Goal: Information Seeking & Learning: Learn about a topic

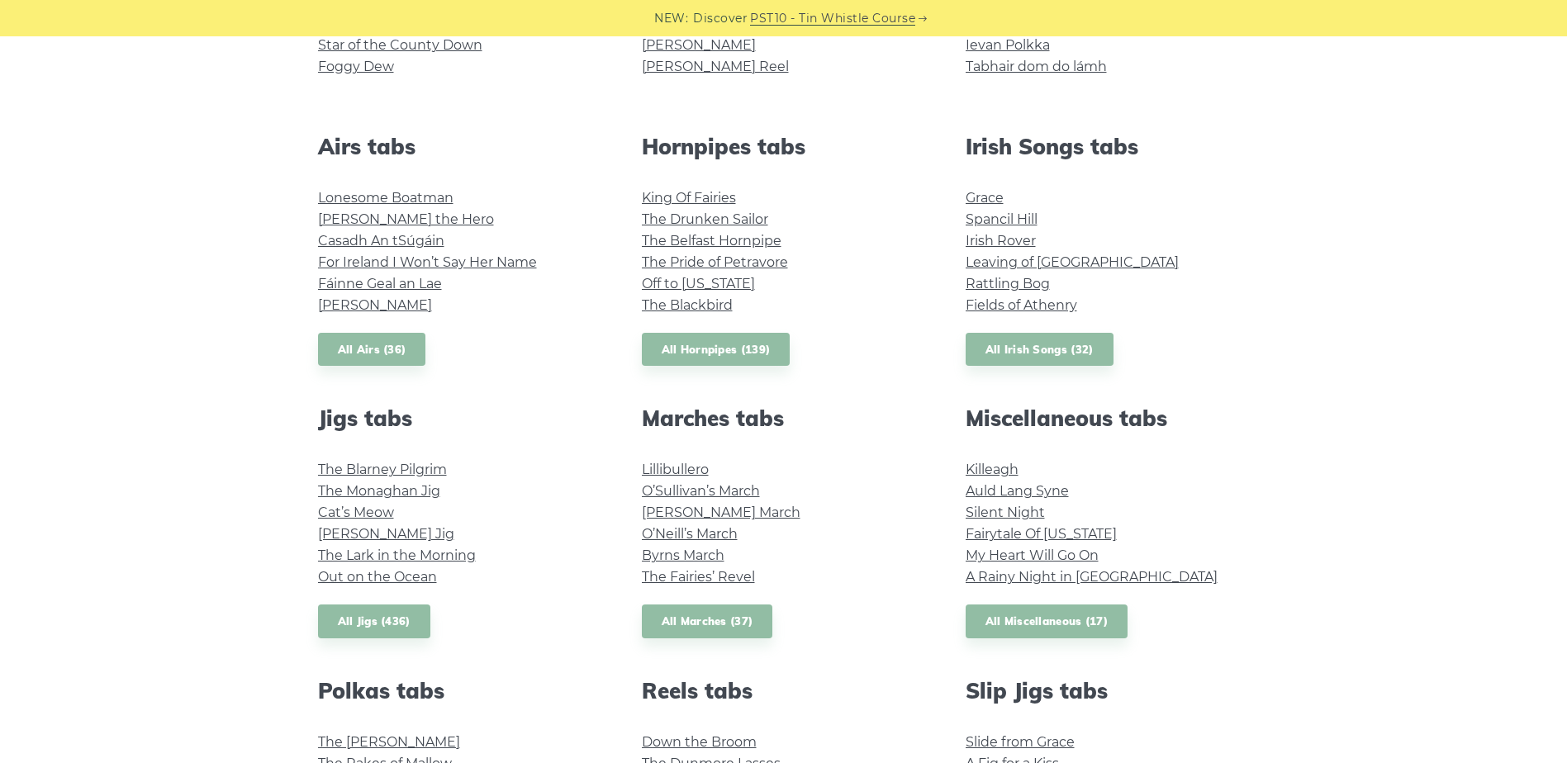
scroll to position [661, 0]
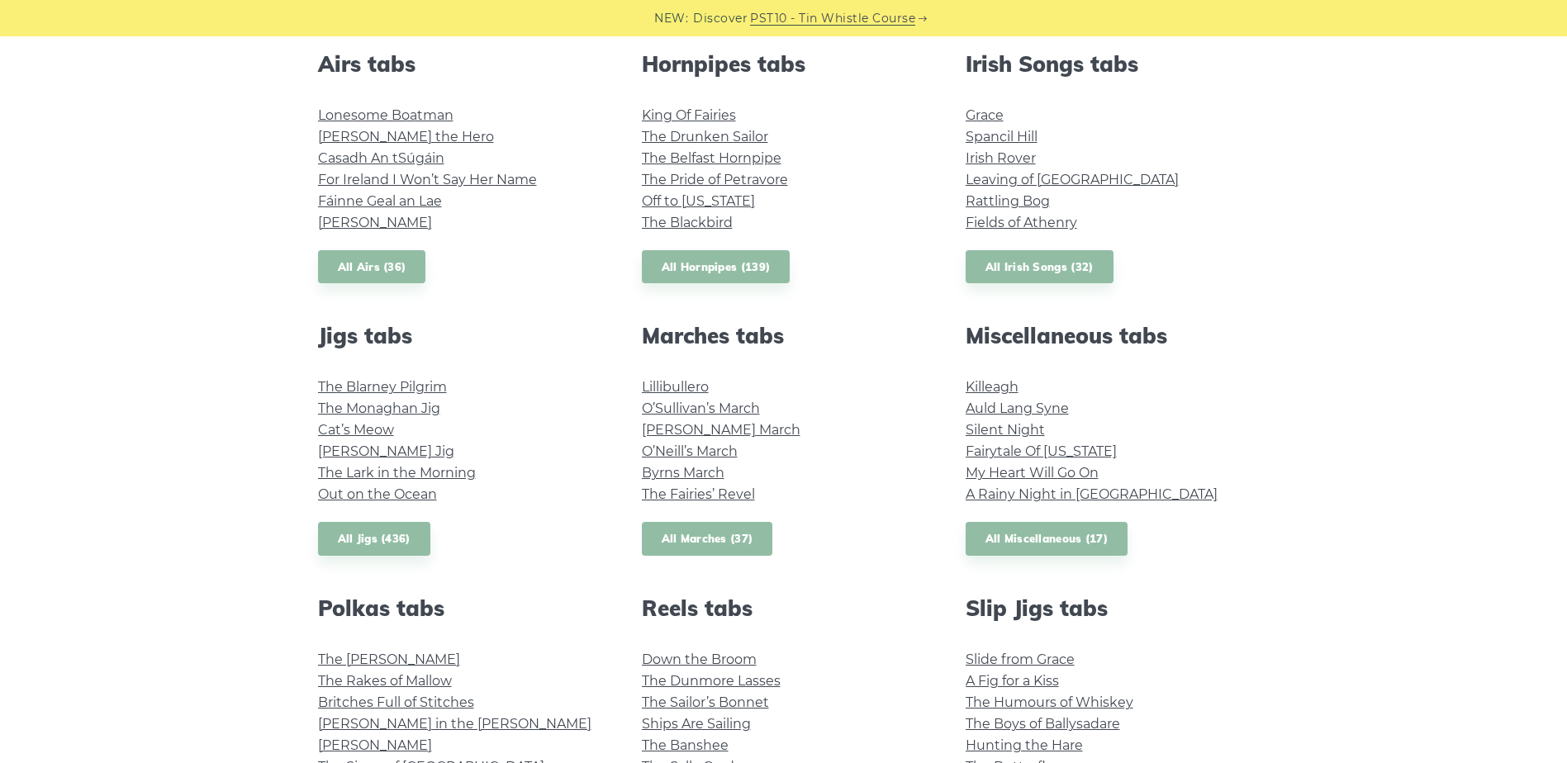
click at [693, 534] on link "All Marches (37)" at bounding box center [707, 539] width 131 height 34
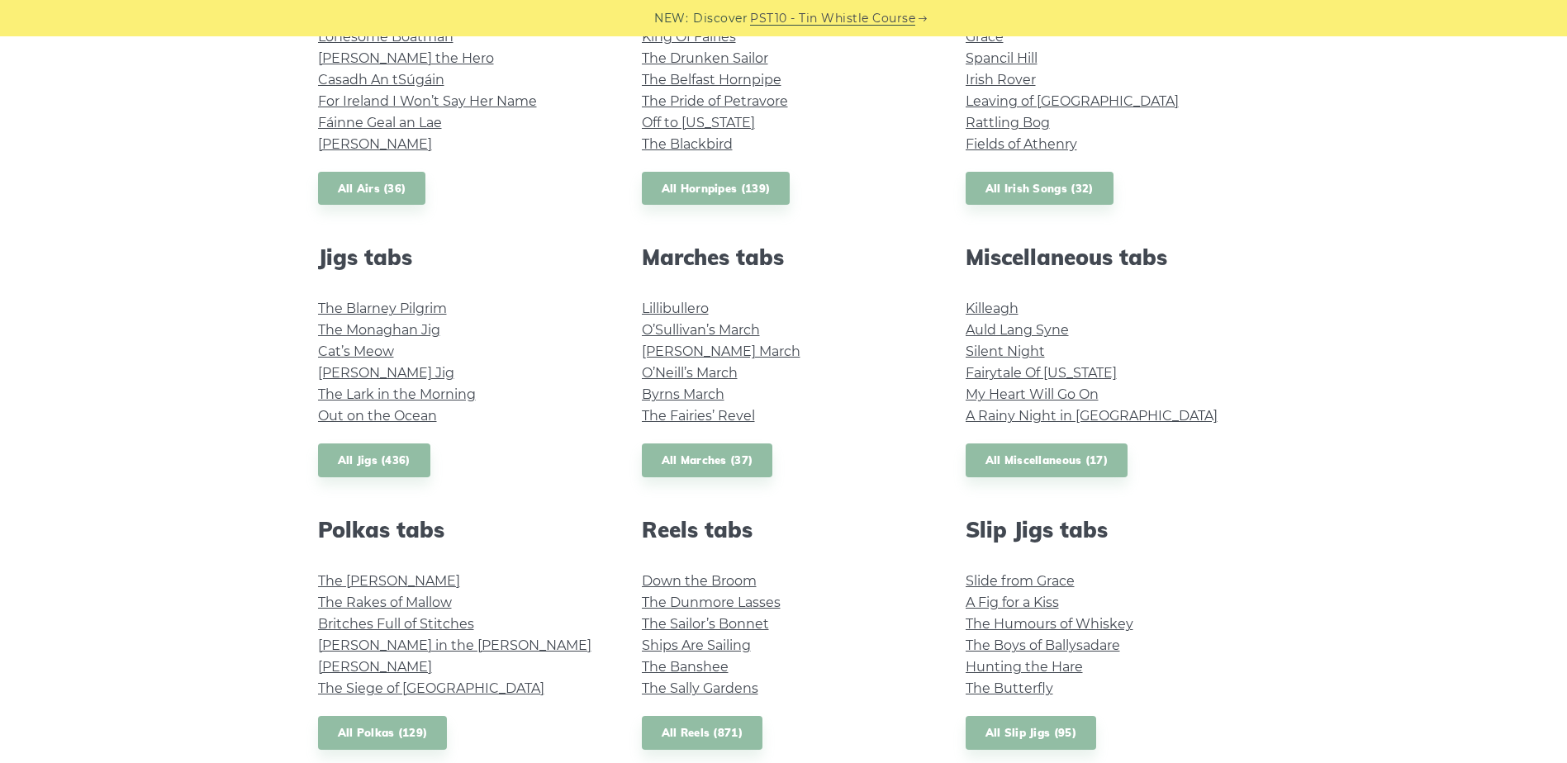
scroll to position [743, 0]
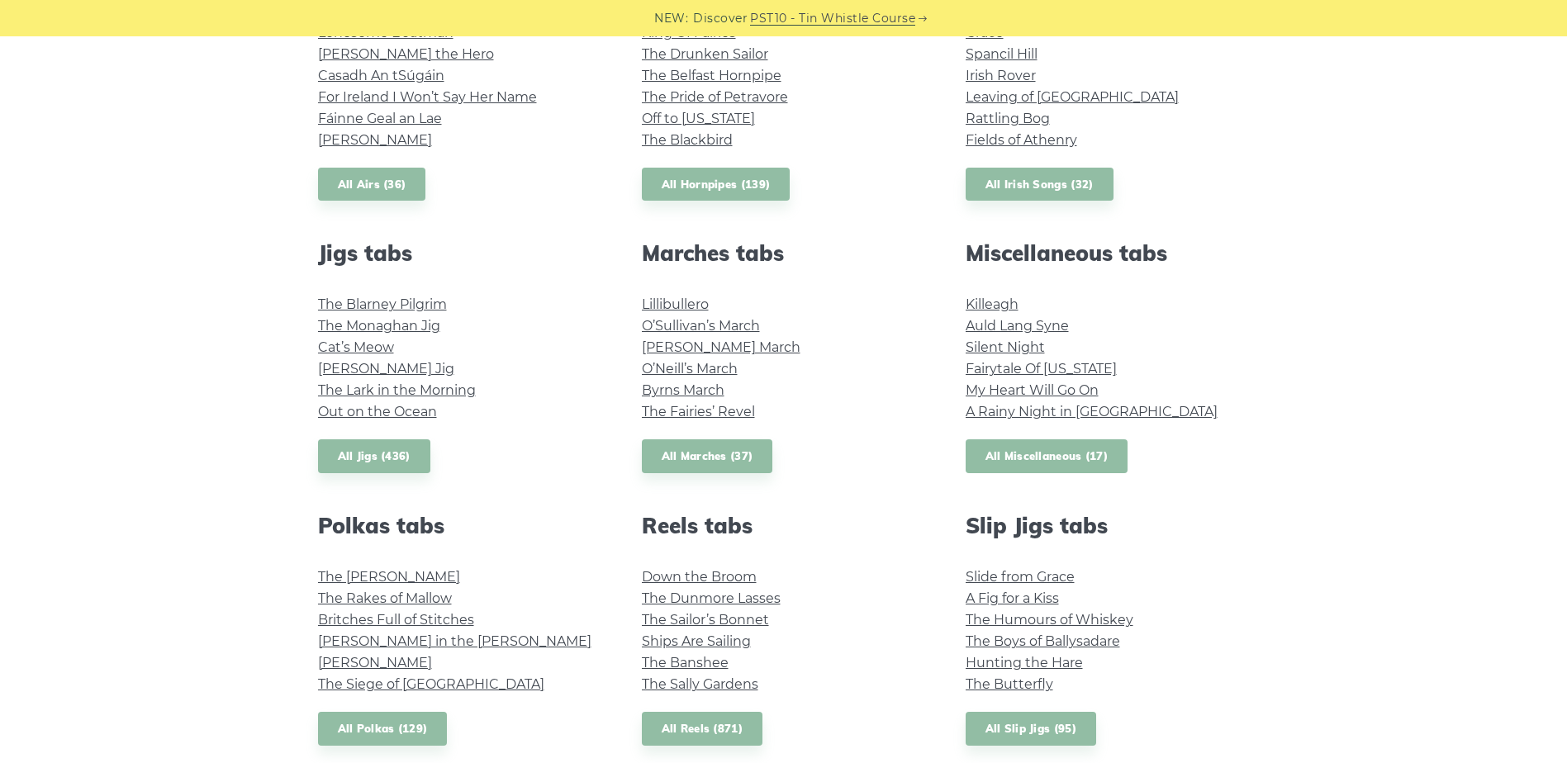
click at [1028, 456] on link "All Miscellaneous (17)" at bounding box center [1047, 456] width 163 height 34
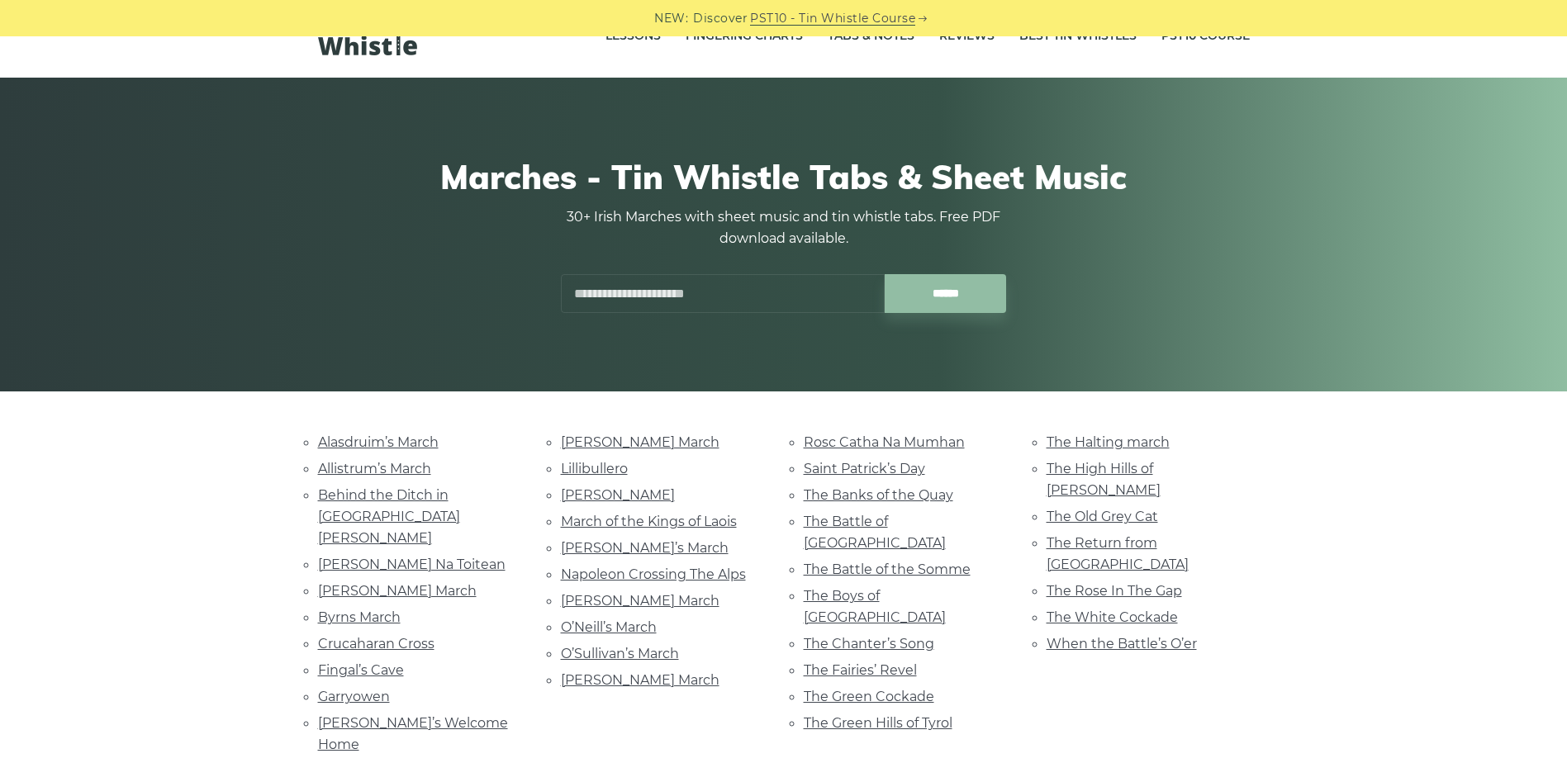
scroll to position [83, 0]
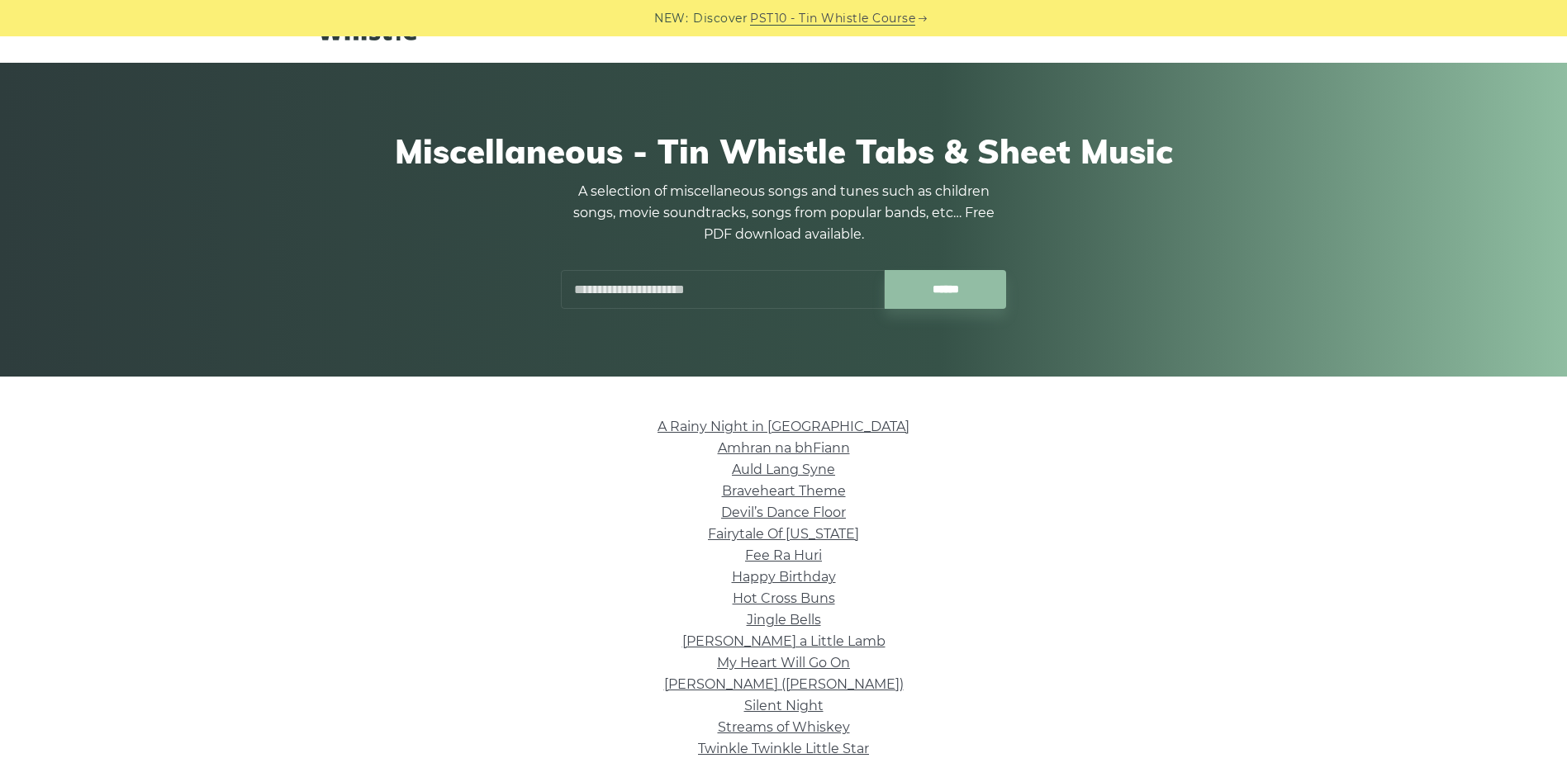
scroll to position [165, 0]
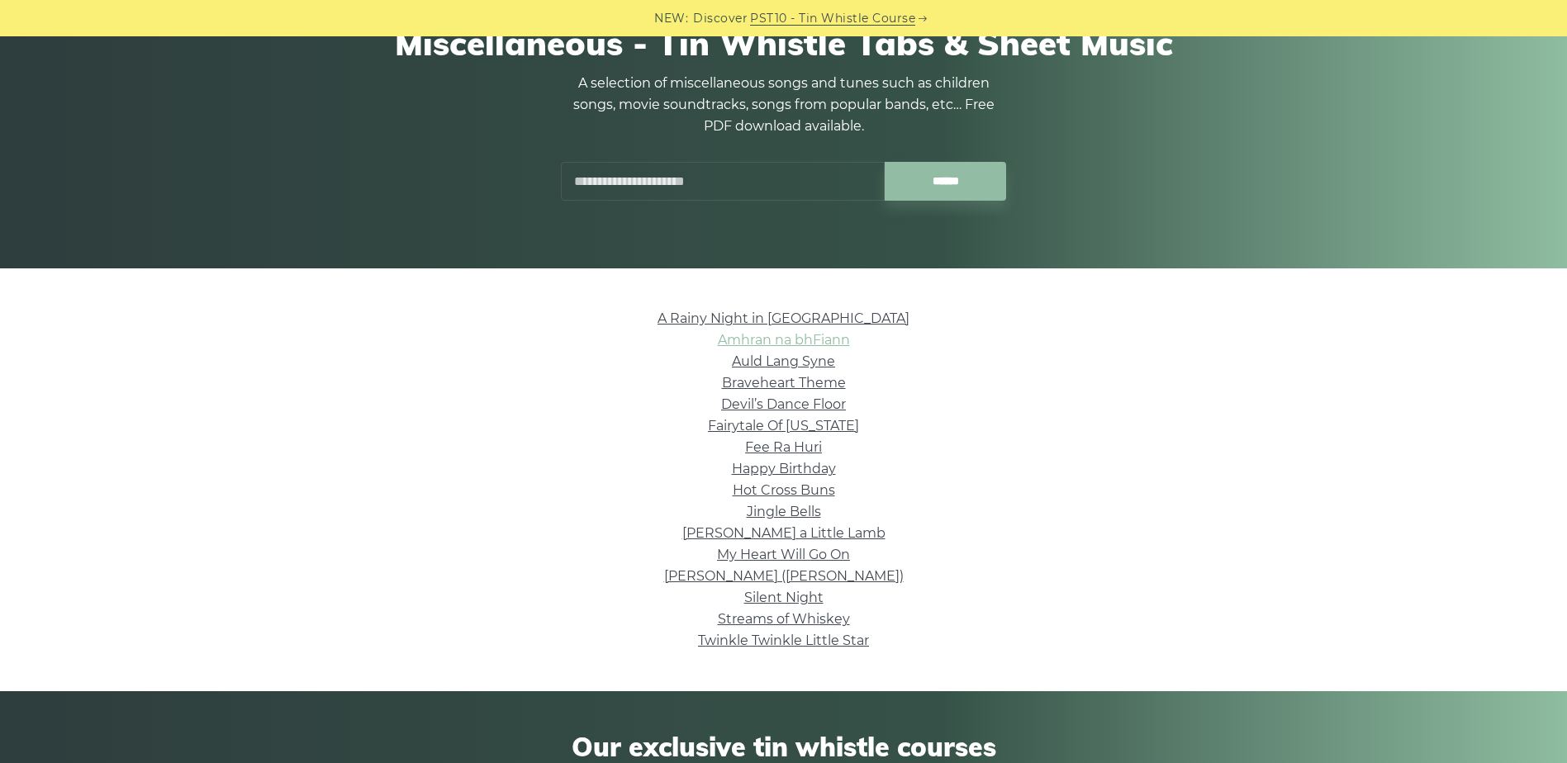
click at [820, 341] on link "Amhran na bhFiann" at bounding box center [784, 340] width 132 height 16
click at [791, 594] on link "Silent Night" at bounding box center [783, 598] width 79 height 16
click at [800, 316] on link "A Rainy Night in Soho" at bounding box center [784, 319] width 252 height 16
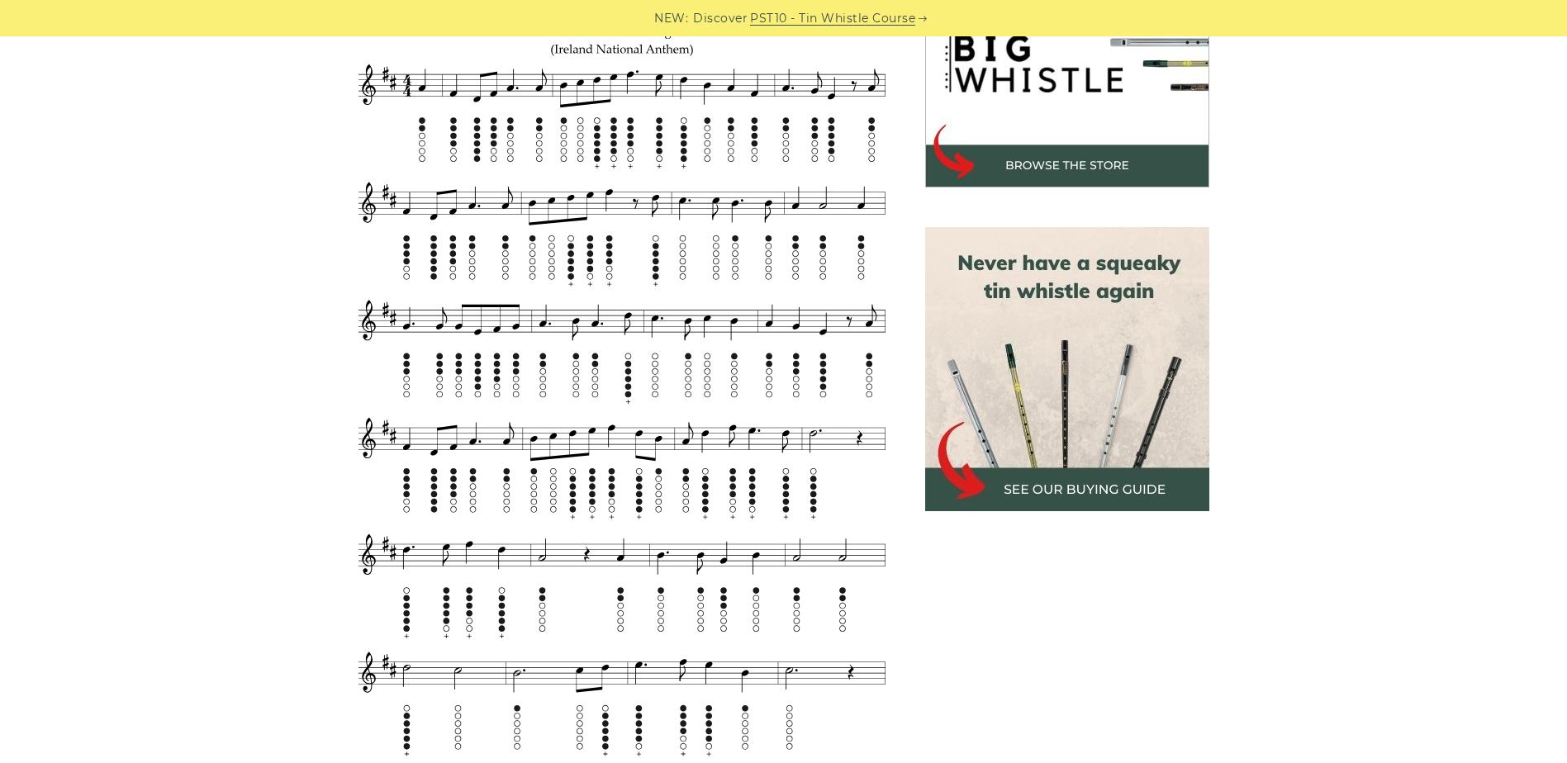
scroll to position [578, 0]
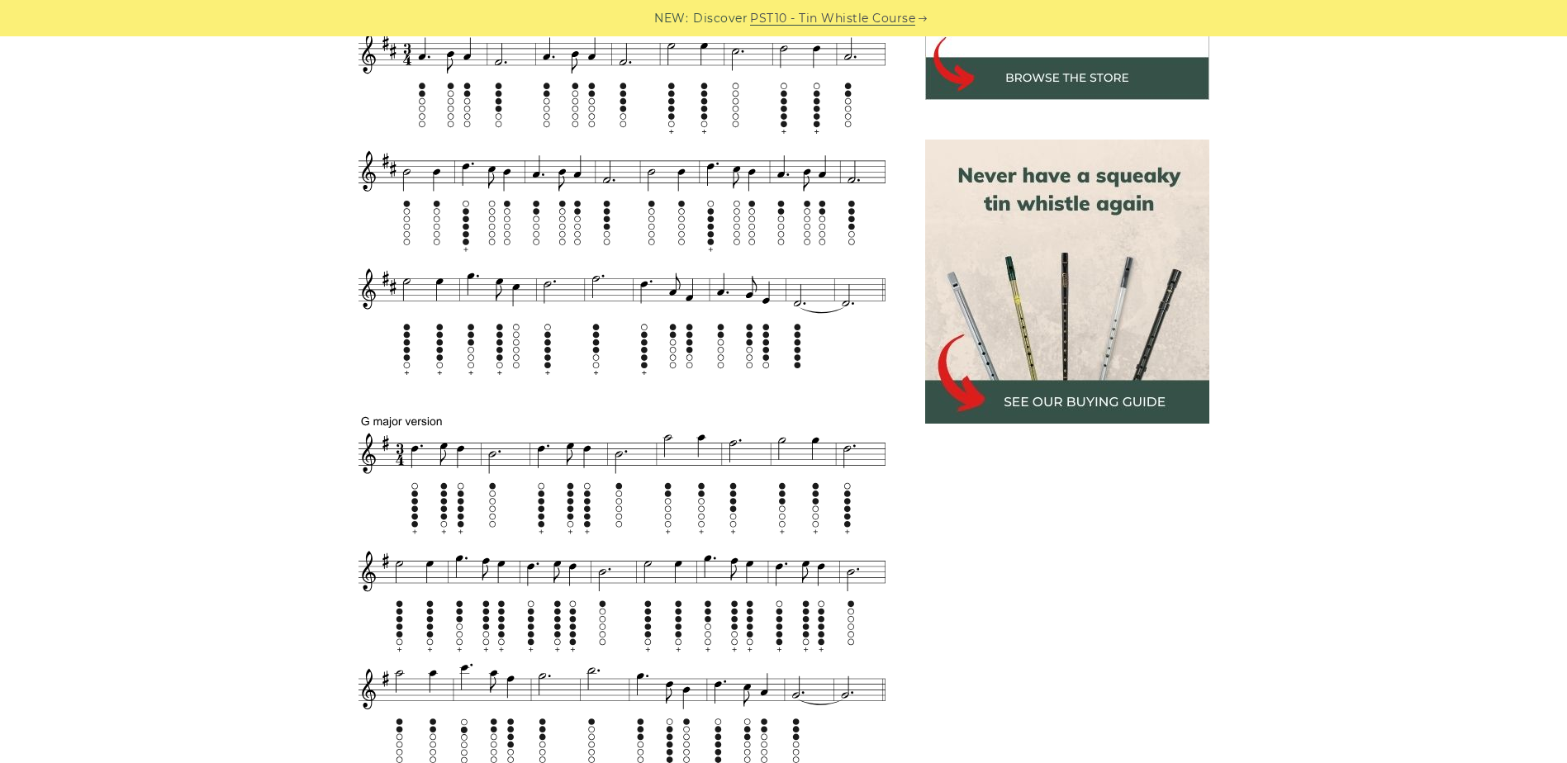
scroll to position [661, 0]
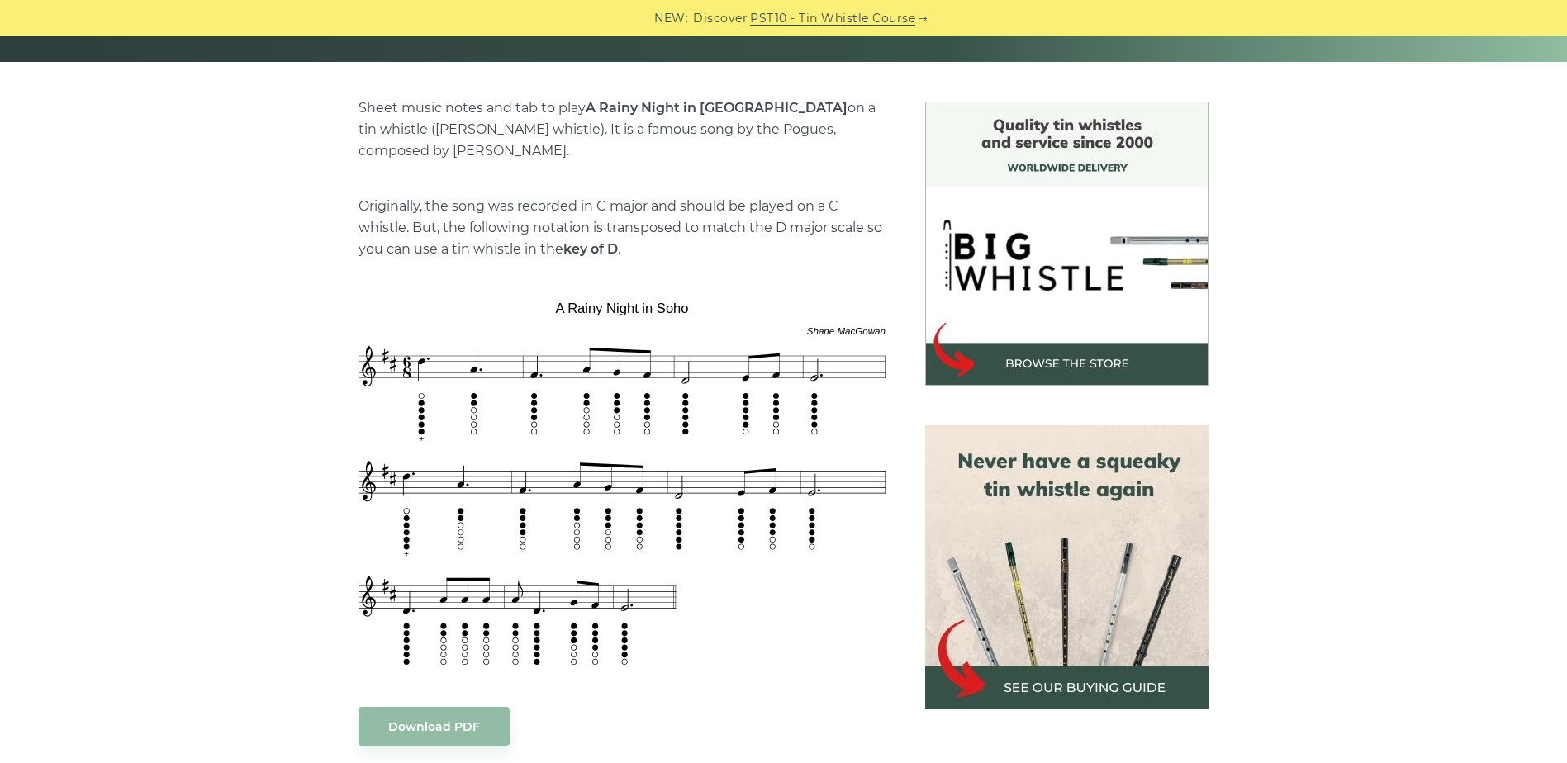
scroll to position [413, 0]
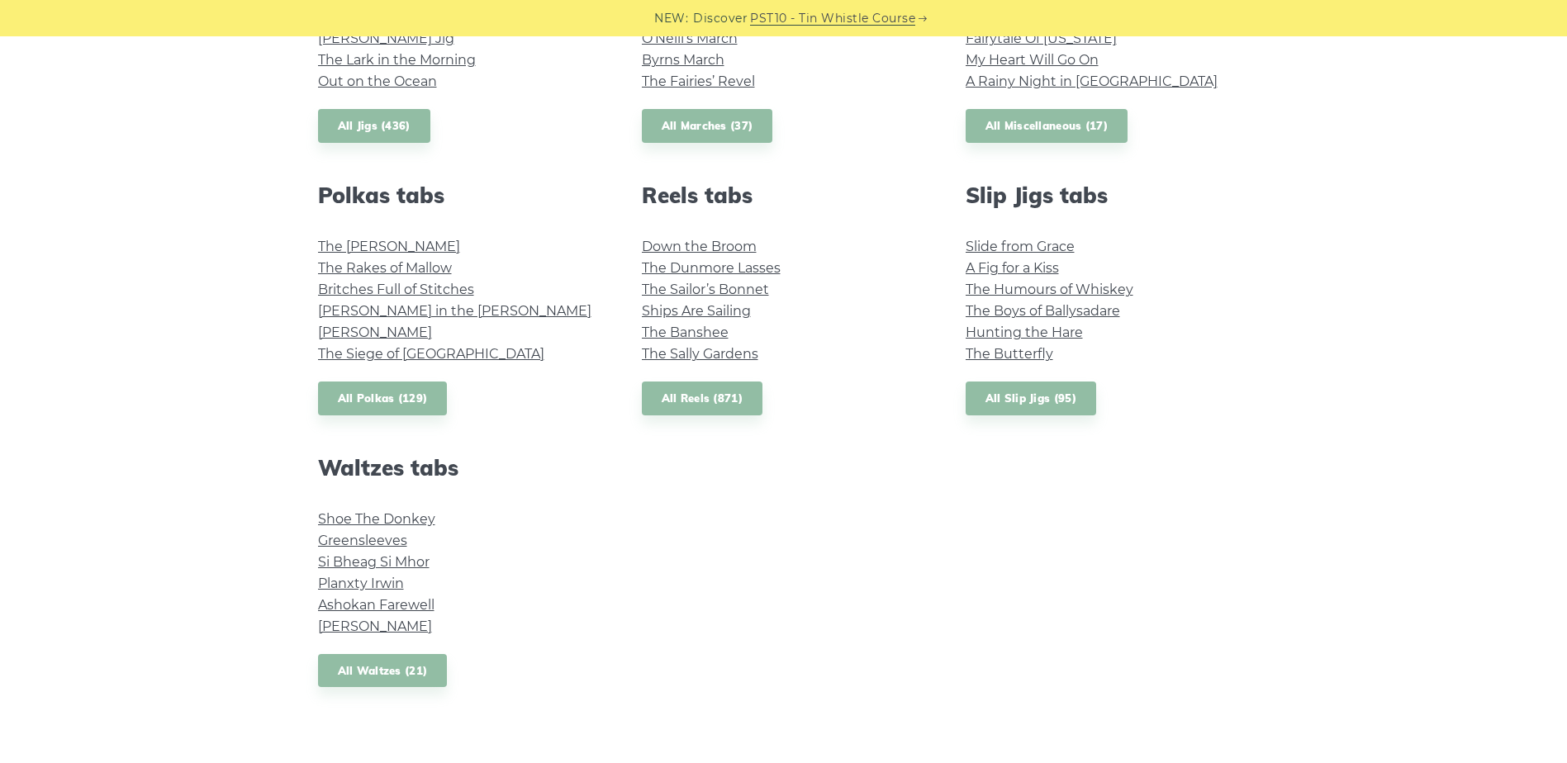
scroll to position [991, 0]
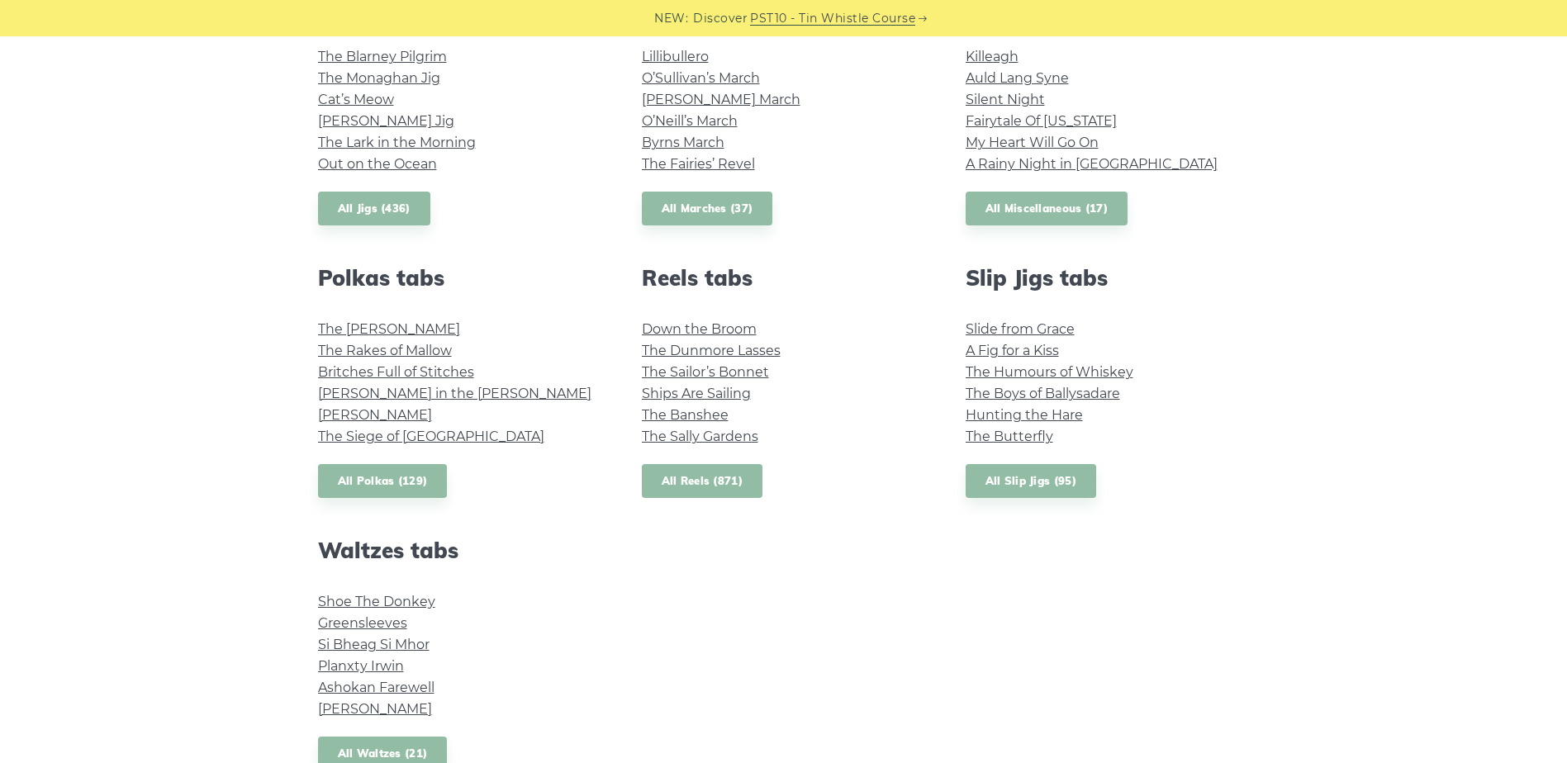
click at [703, 476] on link "All Reels (871)" at bounding box center [702, 481] width 121 height 34
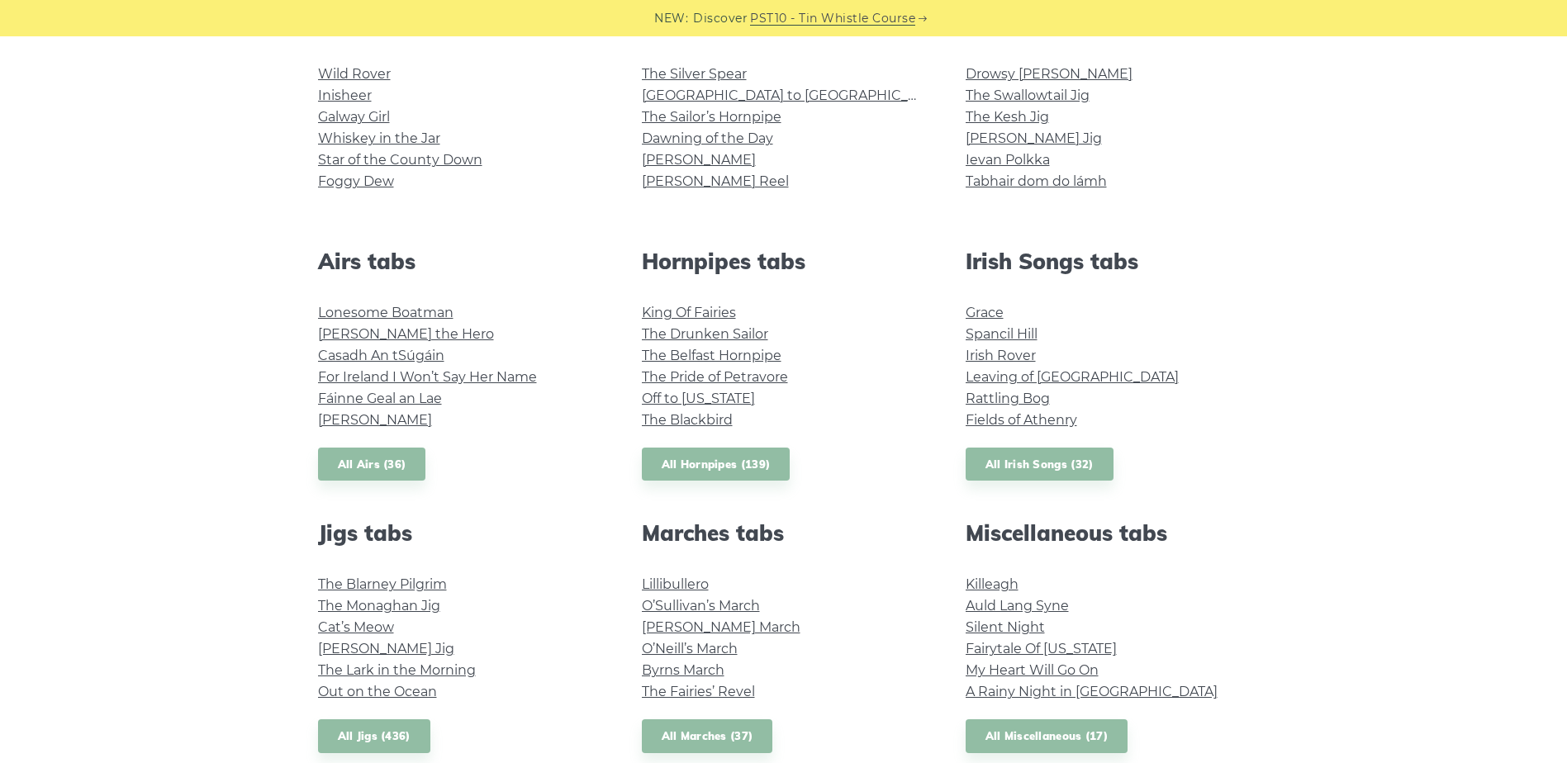
scroll to position [413, 0]
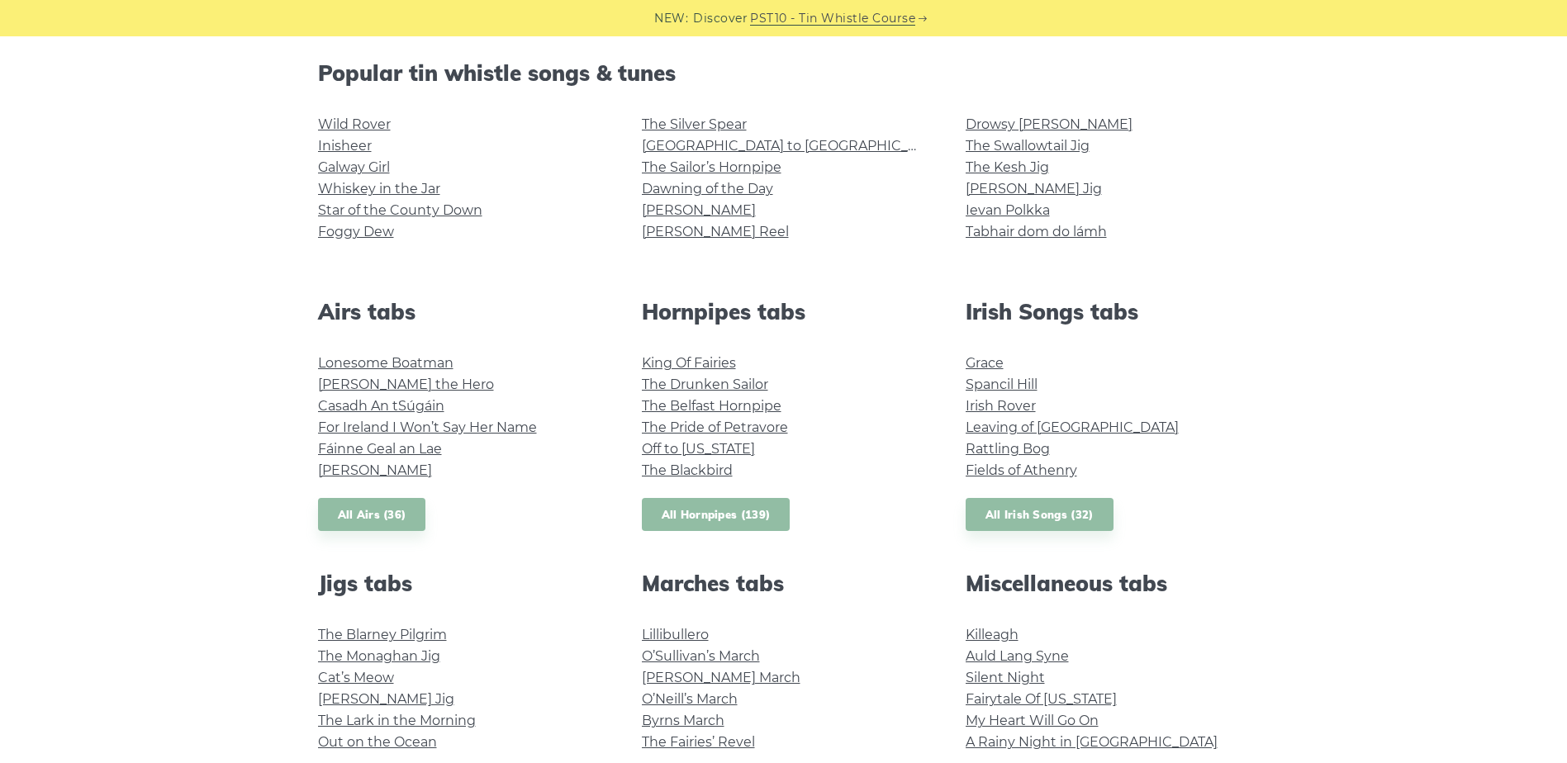
click at [708, 509] on link "All Hornpipes (139)" at bounding box center [716, 515] width 149 height 34
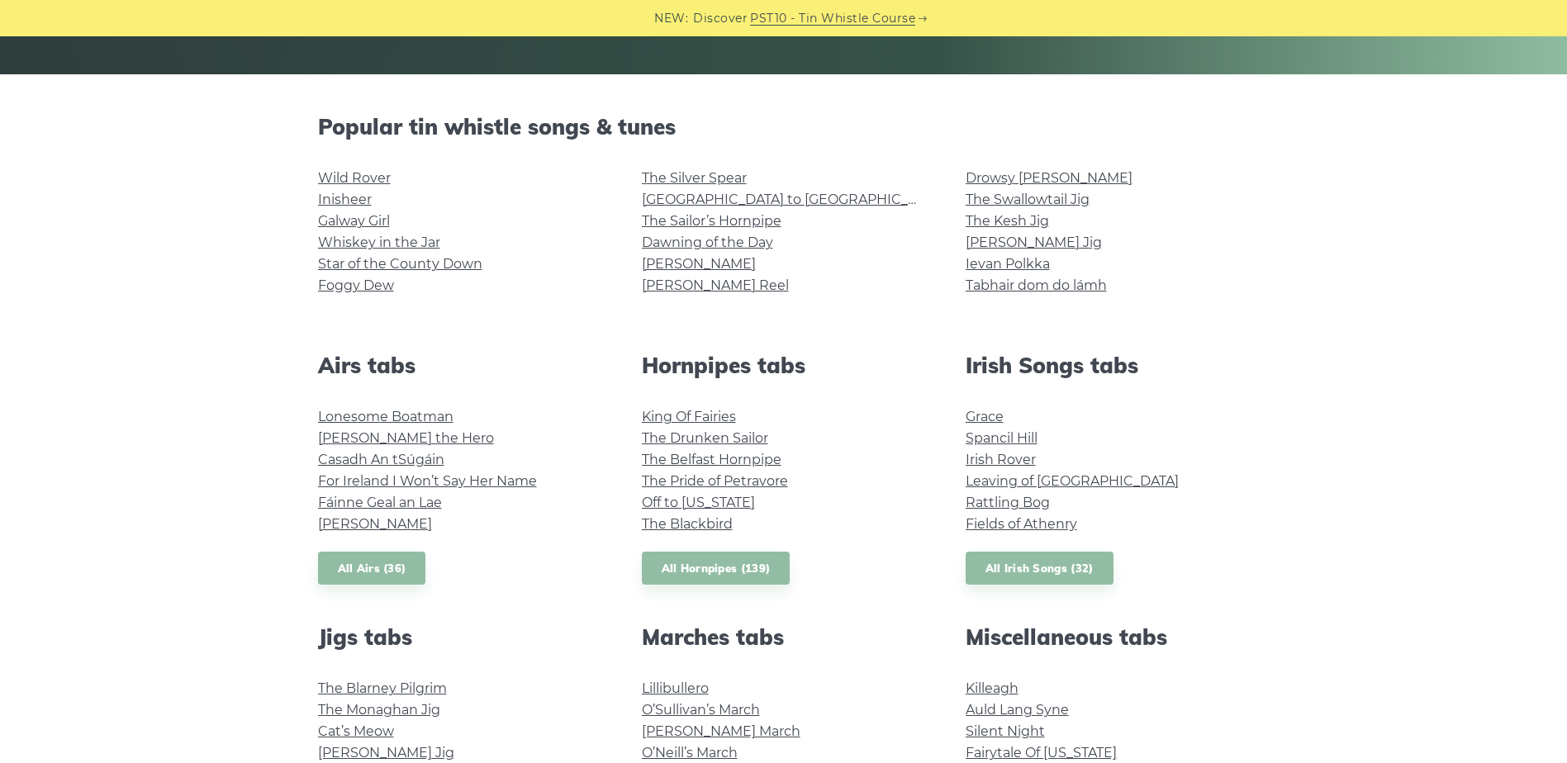
scroll to position [330, 0]
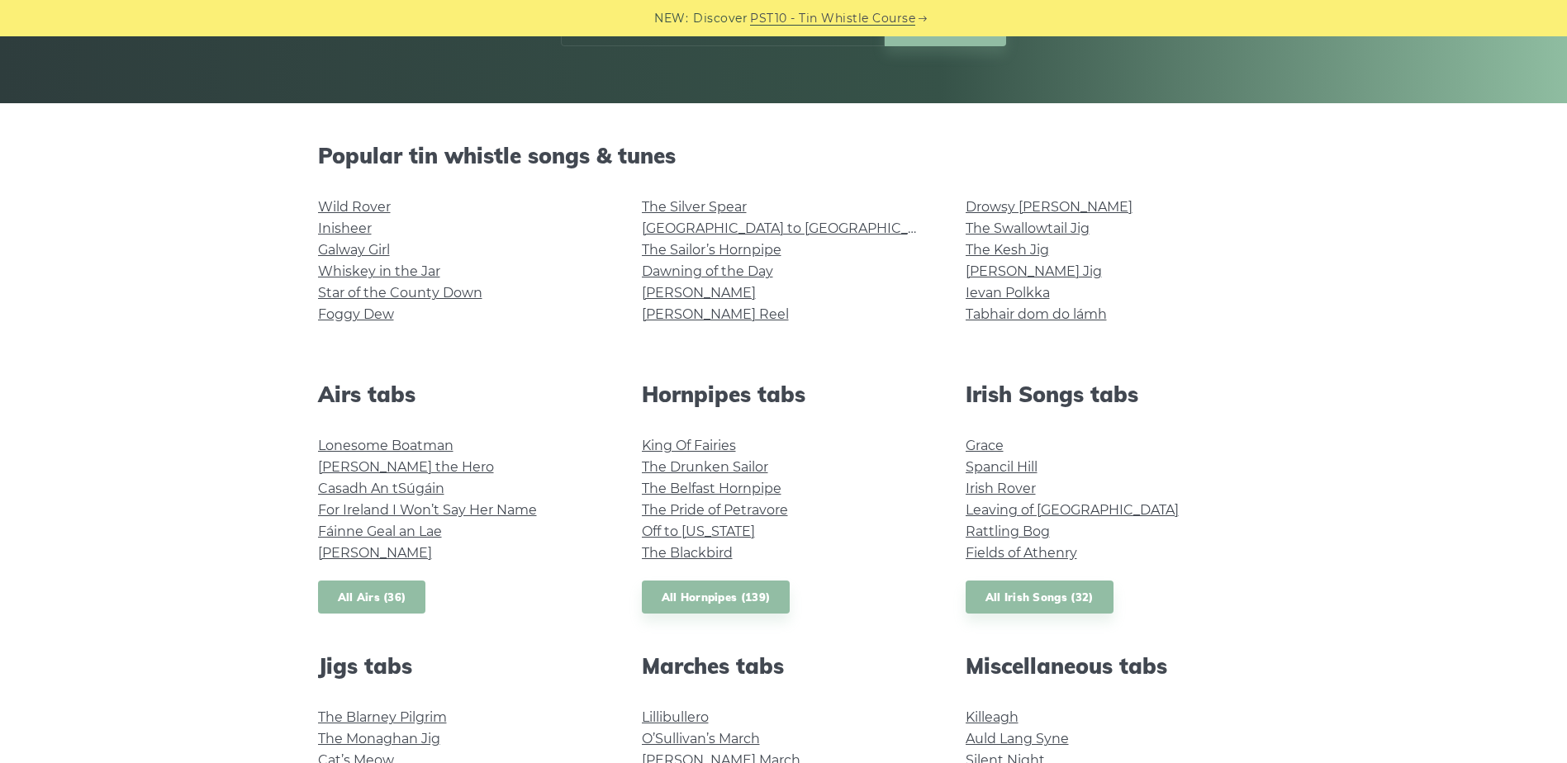
click at [351, 602] on link "All Airs (36)" at bounding box center [372, 598] width 108 height 34
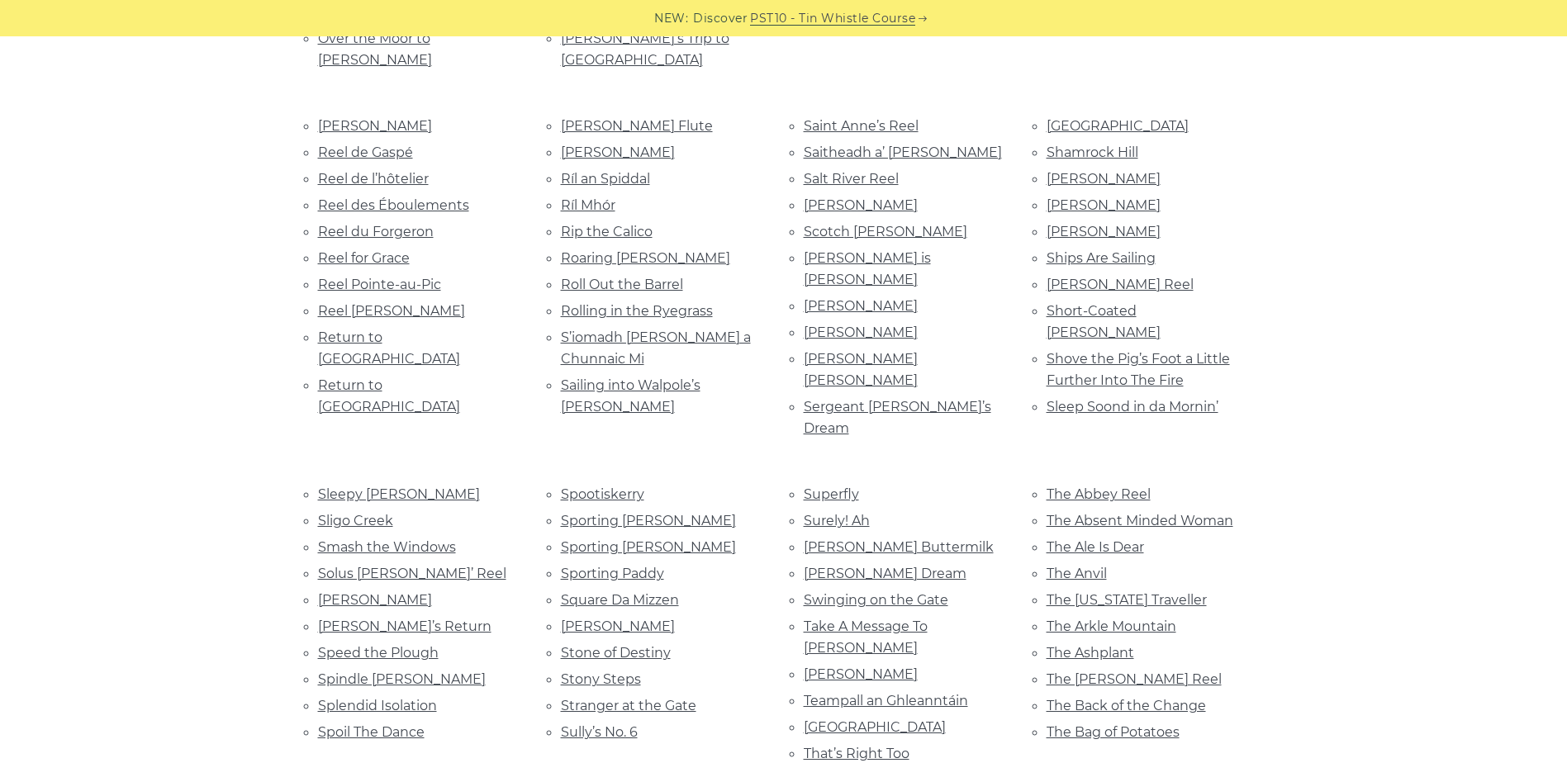
scroll to position [3552, 0]
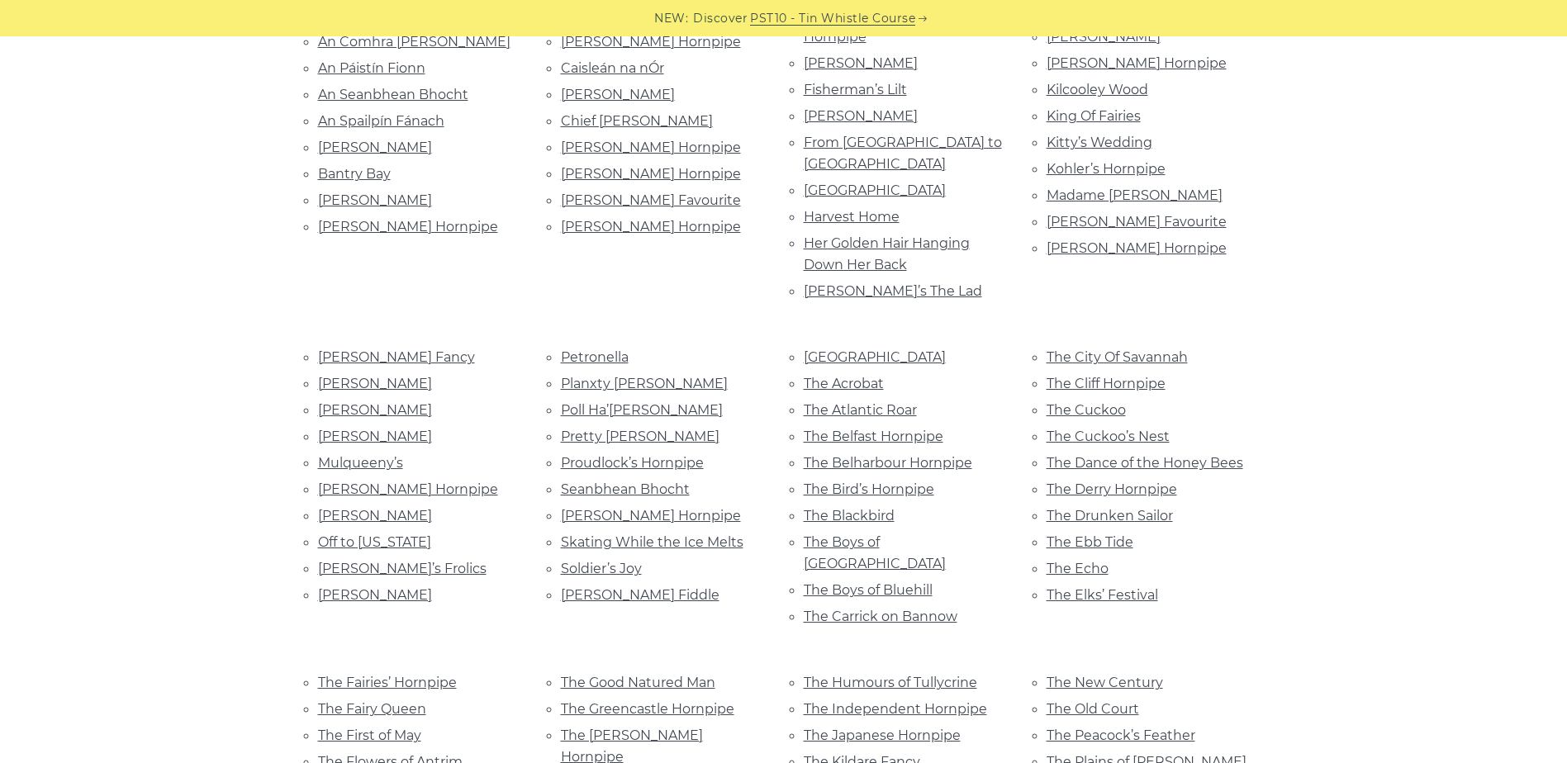
scroll to position [413, 0]
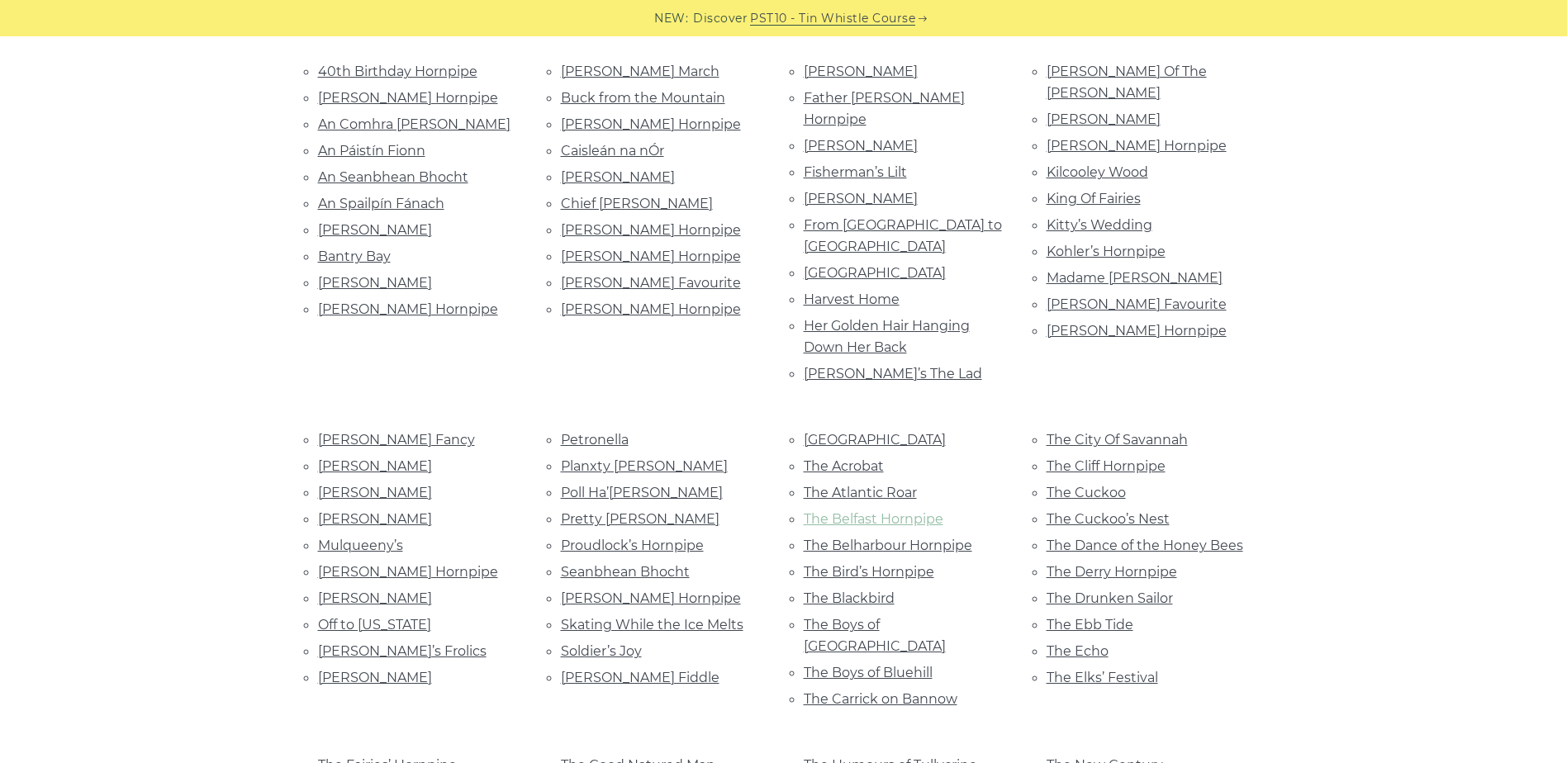
click at [859, 511] on link "The Belfast Hornpipe" at bounding box center [874, 519] width 140 height 16
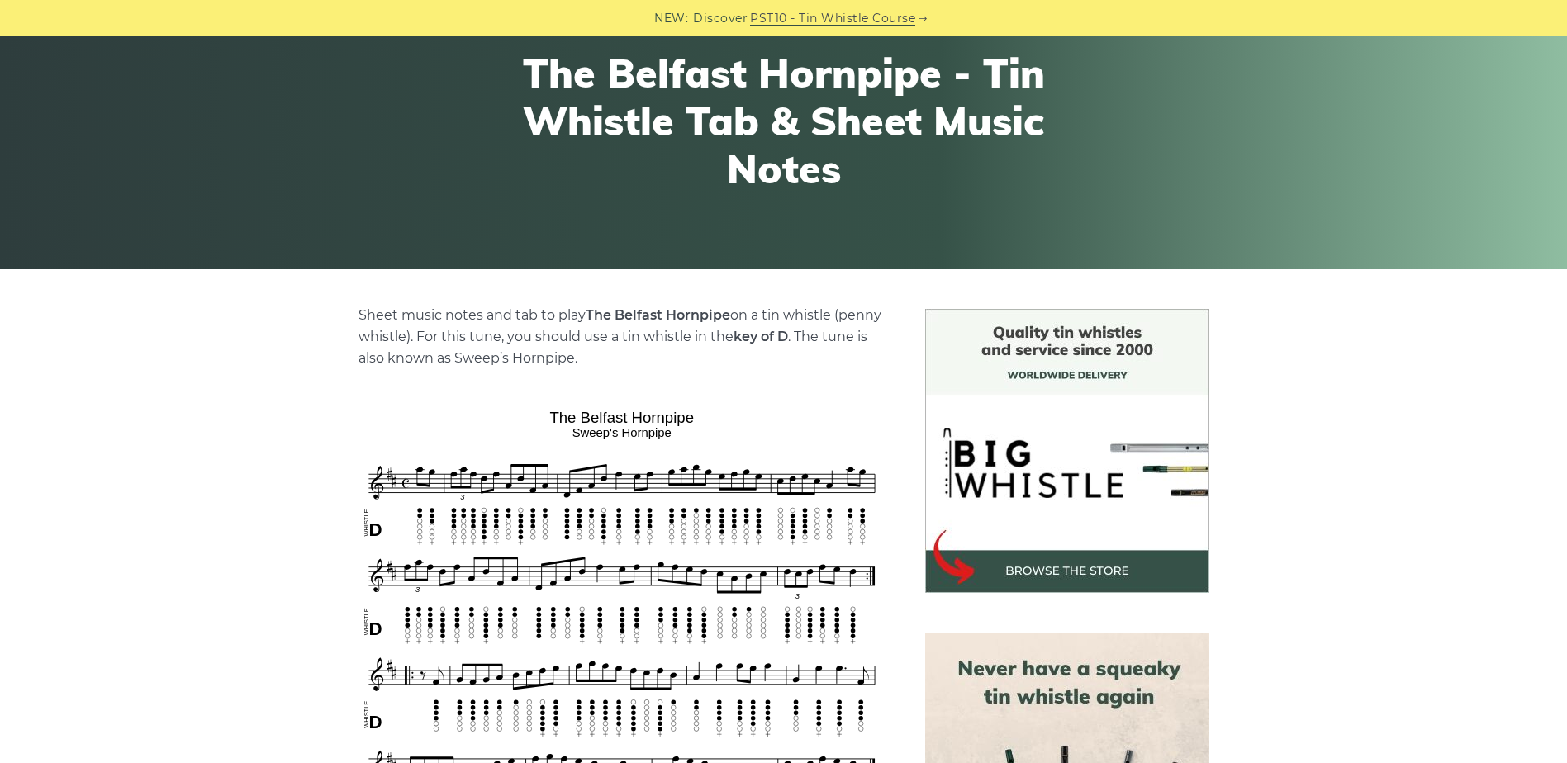
scroll to position [165, 0]
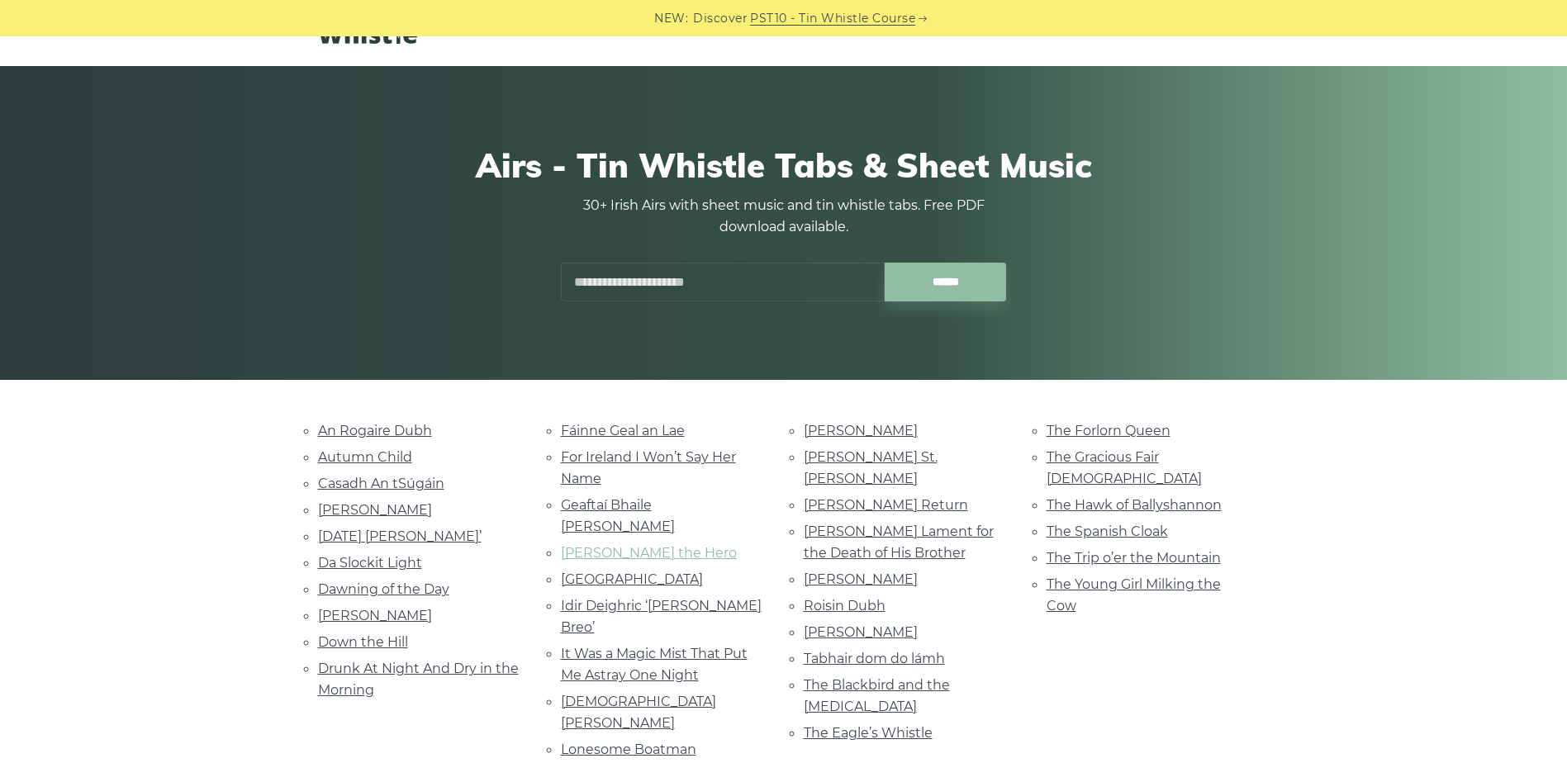
scroll to position [83, 0]
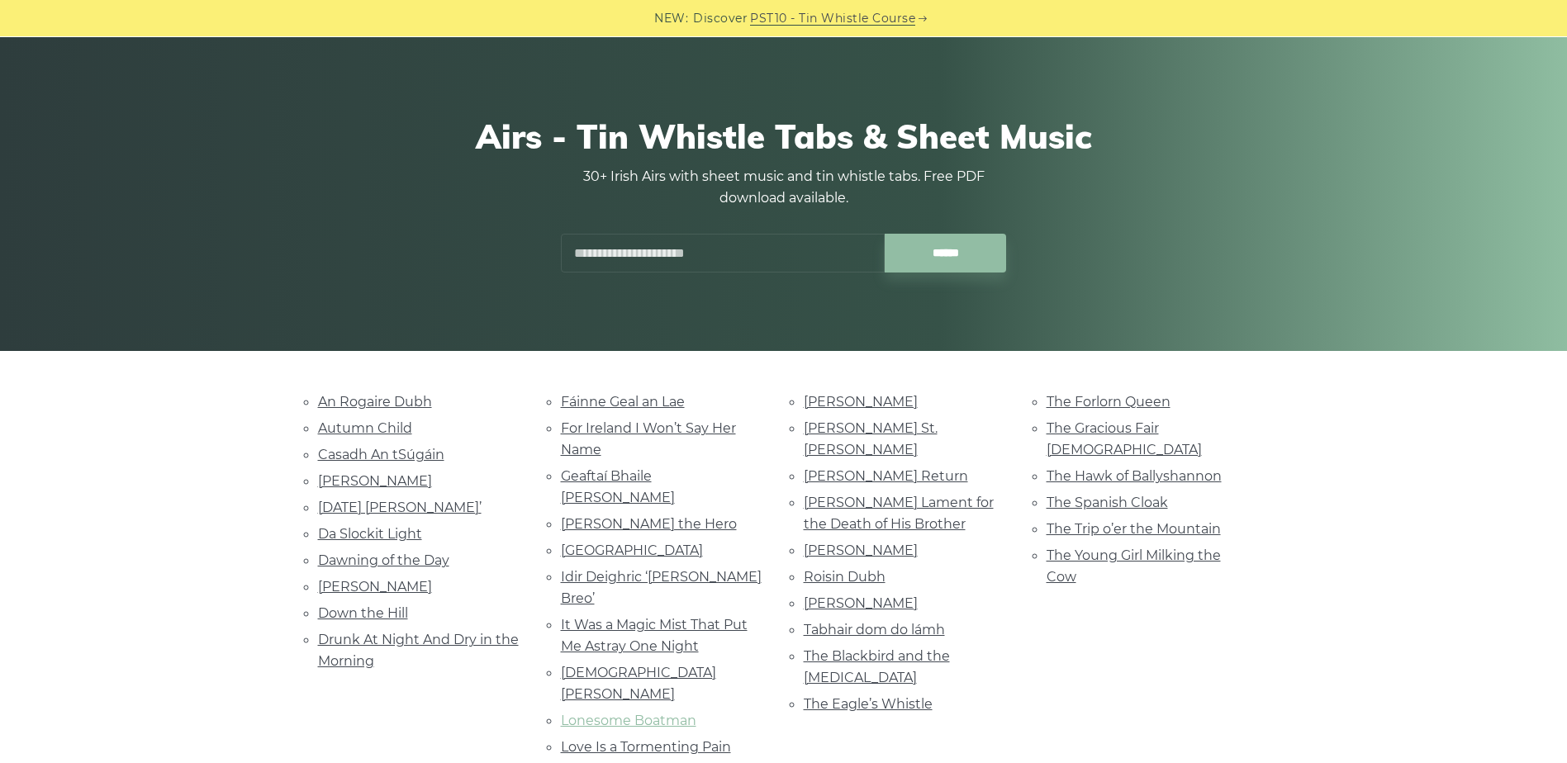
click at [619, 713] on link "Lonesome Boatman" at bounding box center [628, 721] width 135 height 16
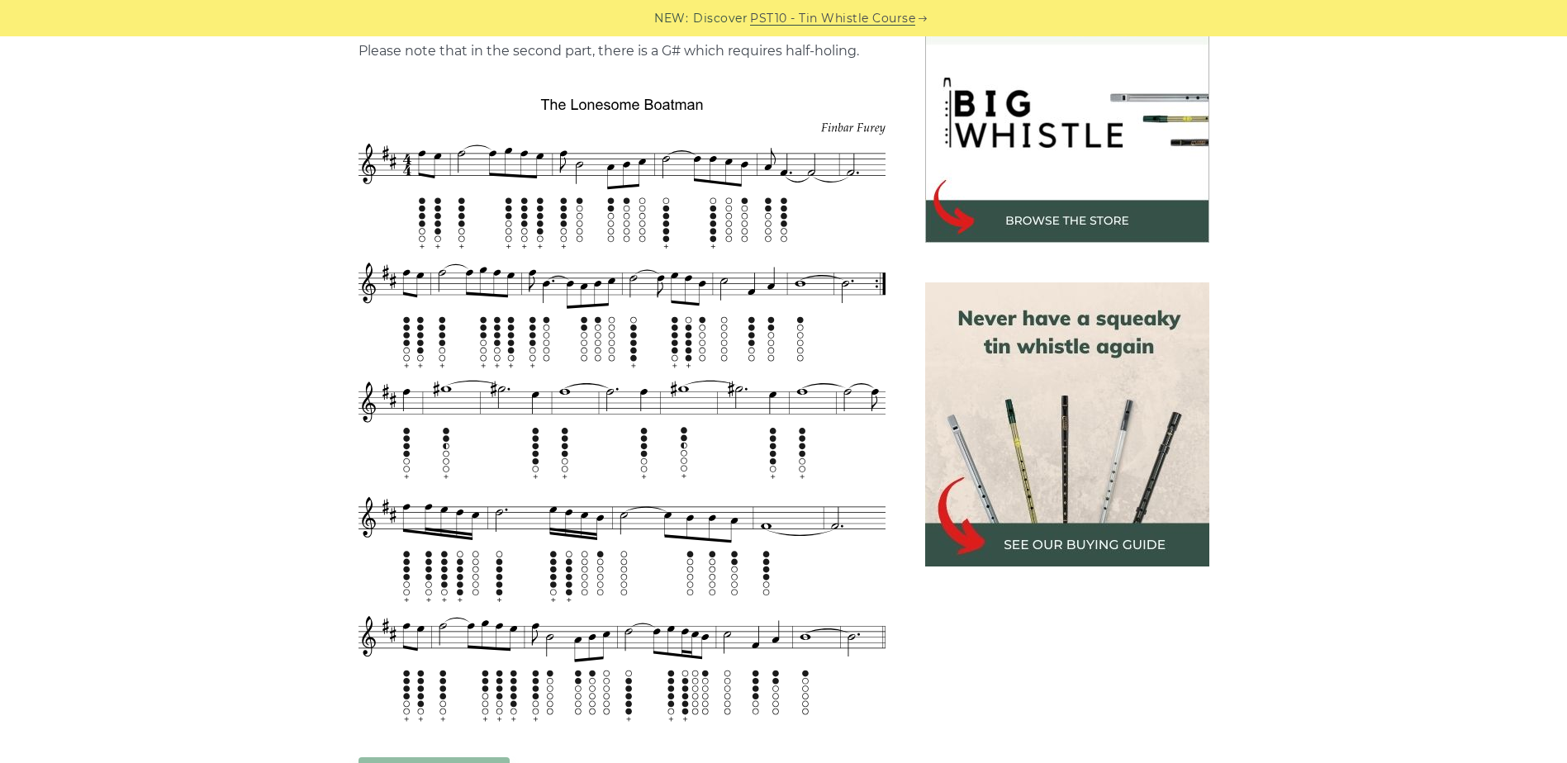
scroll to position [496, 0]
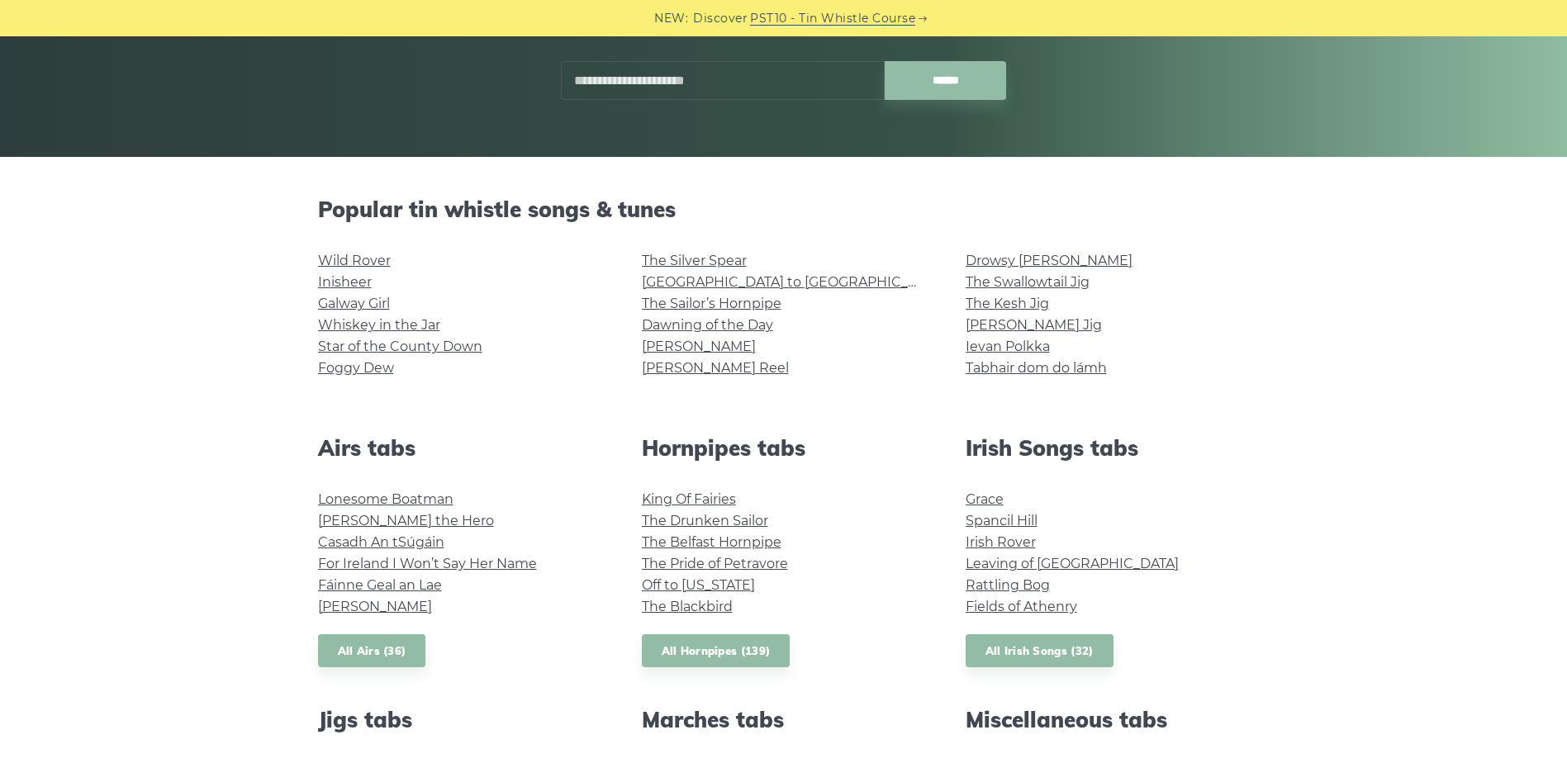
scroll to position [248, 0]
